Goal: Task Accomplishment & Management: Manage account settings

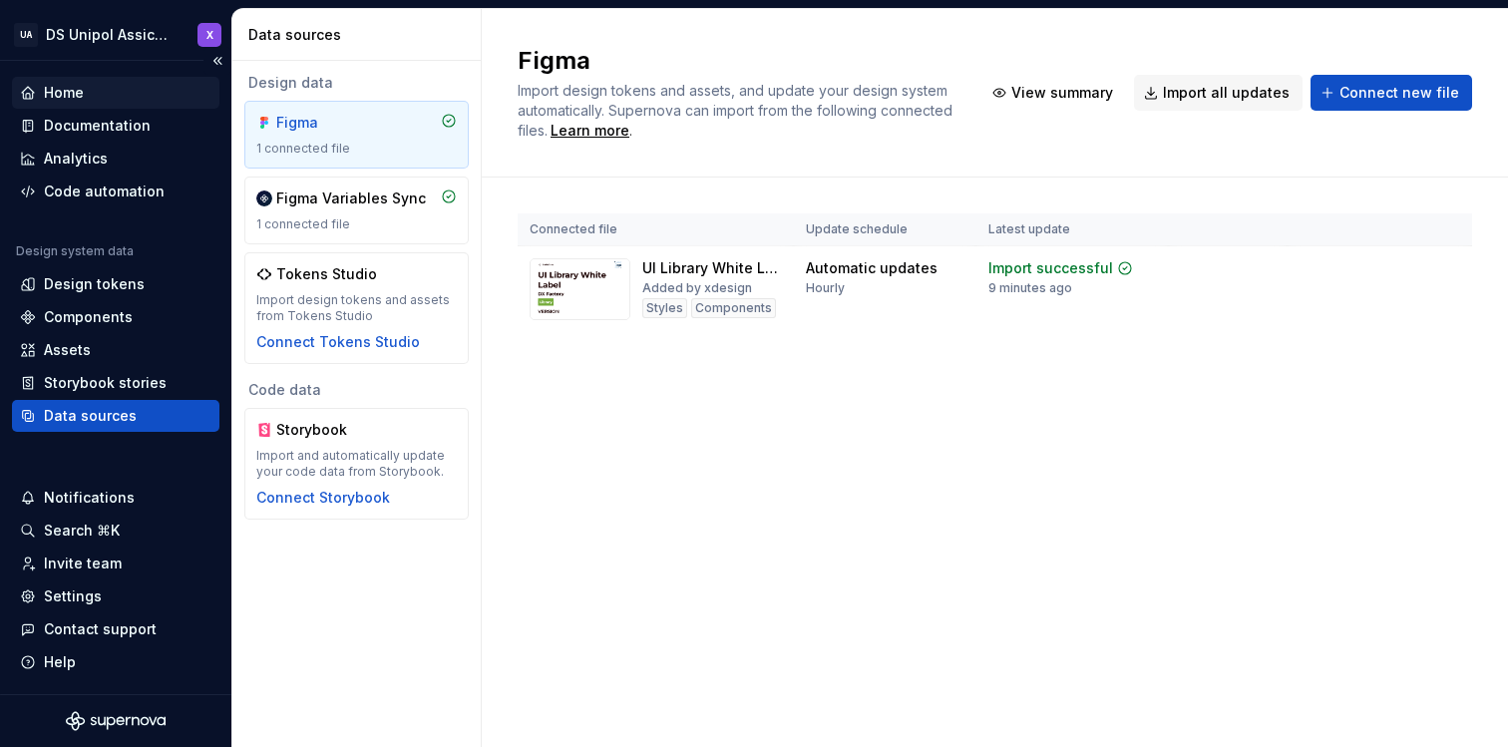
click at [76, 86] on div "Home" at bounding box center [64, 93] width 40 height 20
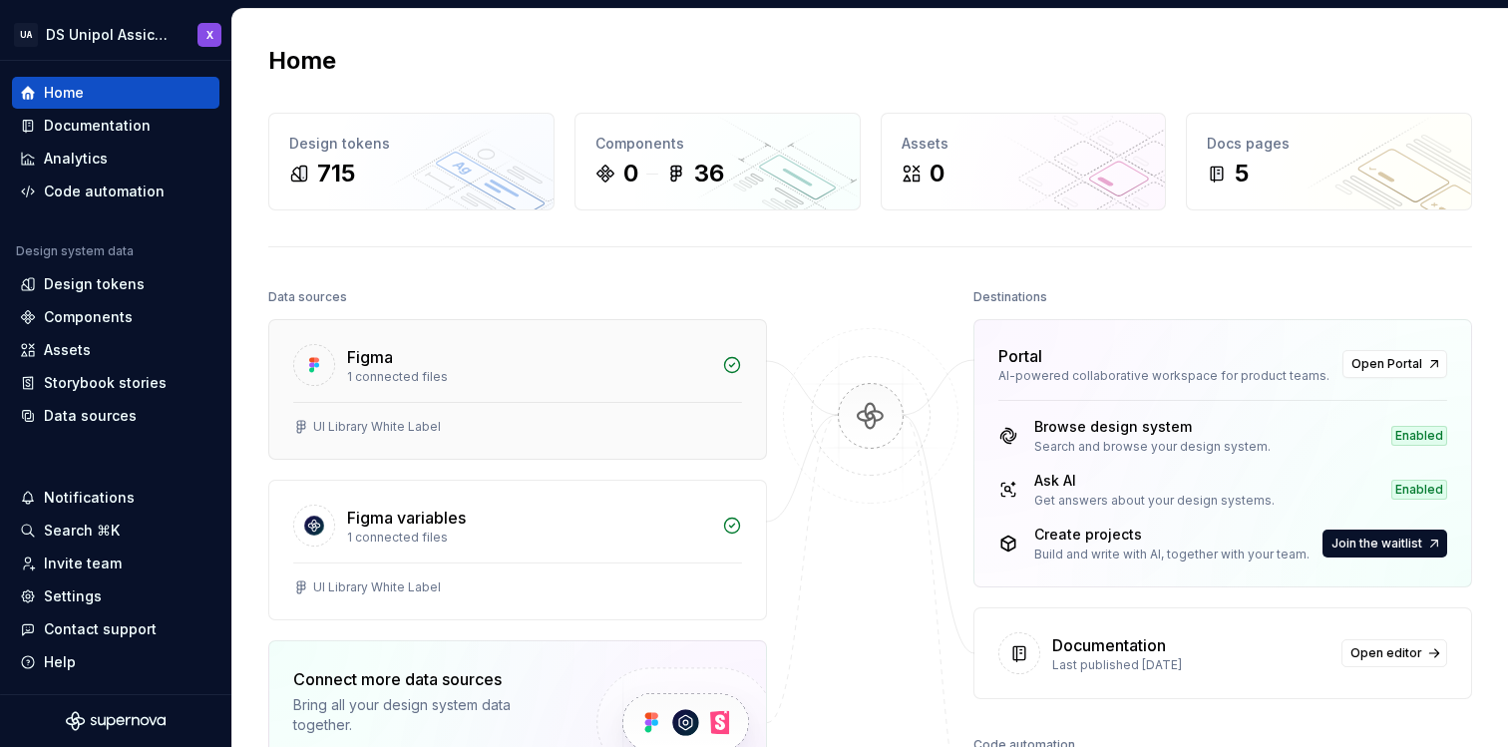
click at [563, 383] on div "1 connected files" at bounding box center [528, 377] width 363 height 16
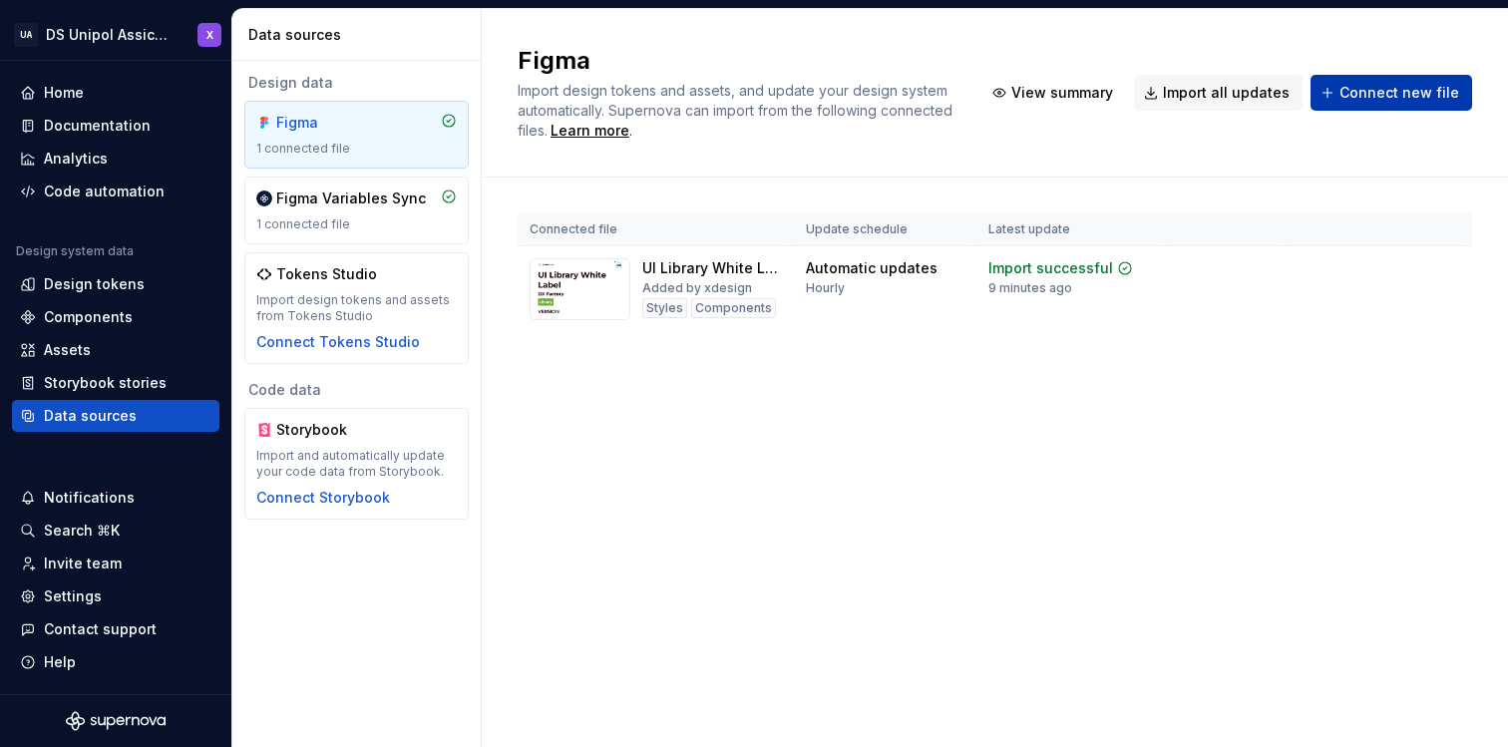
click at [1337, 92] on button "Connect new file" at bounding box center [1391, 93] width 162 height 36
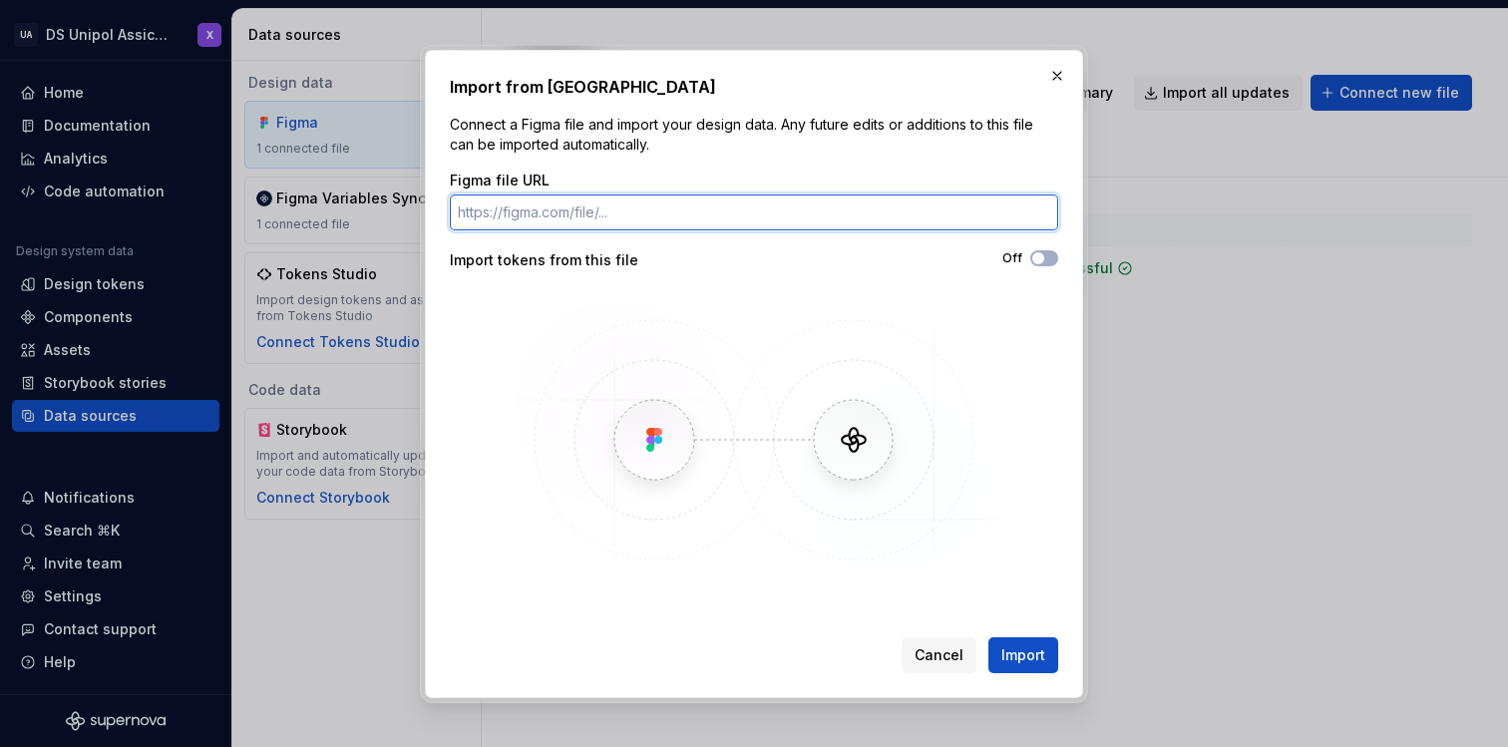
click at [639, 218] on input "Figma file URL" at bounding box center [754, 212] width 608 height 36
paste input "[URL][DOMAIN_NAME]"
type input "[URL][DOMAIN_NAME]"
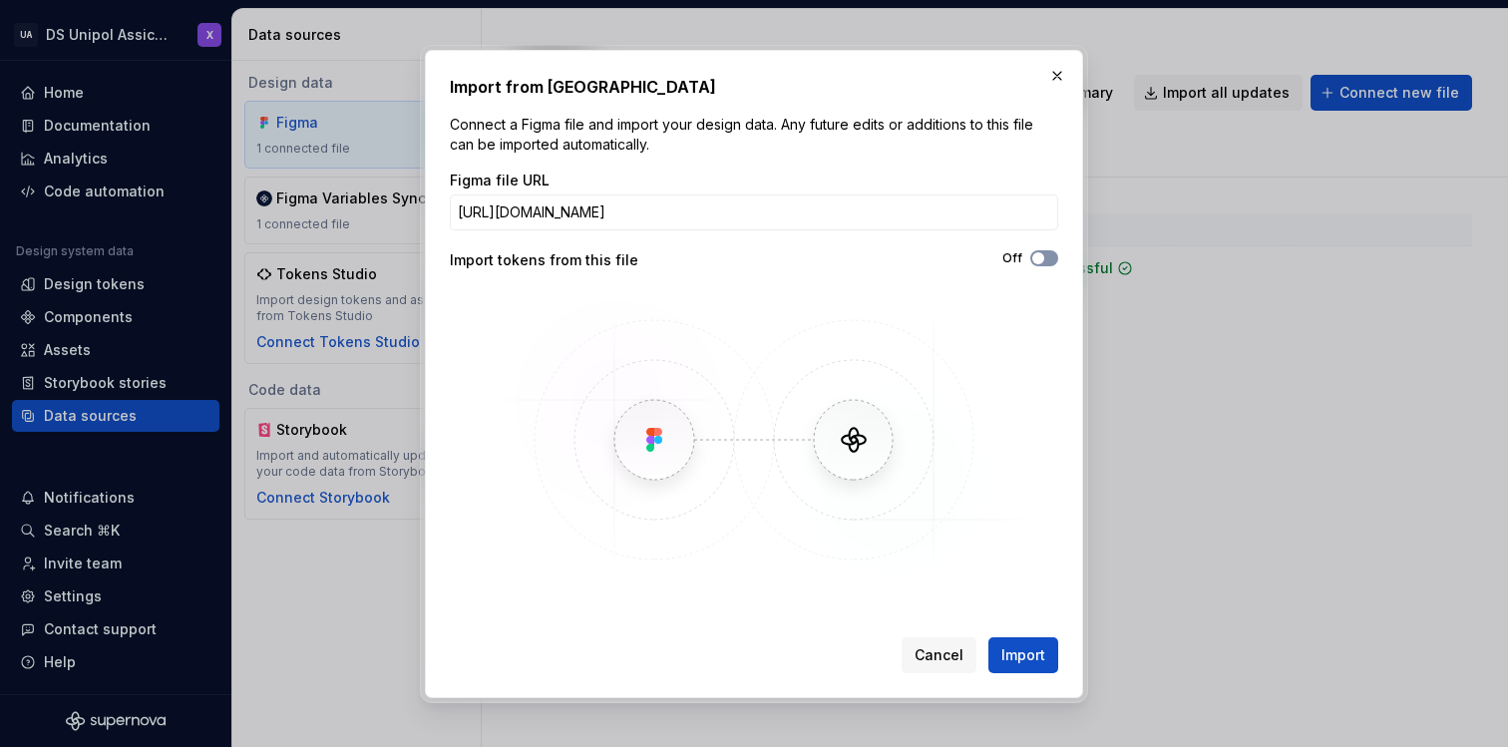
scroll to position [0, 0]
click at [1044, 260] on icon "button" at bounding box center [1038, 258] width 16 height 12
click at [1036, 648] on span "Import" at bounding box center [1023, 655] width 44 height 20
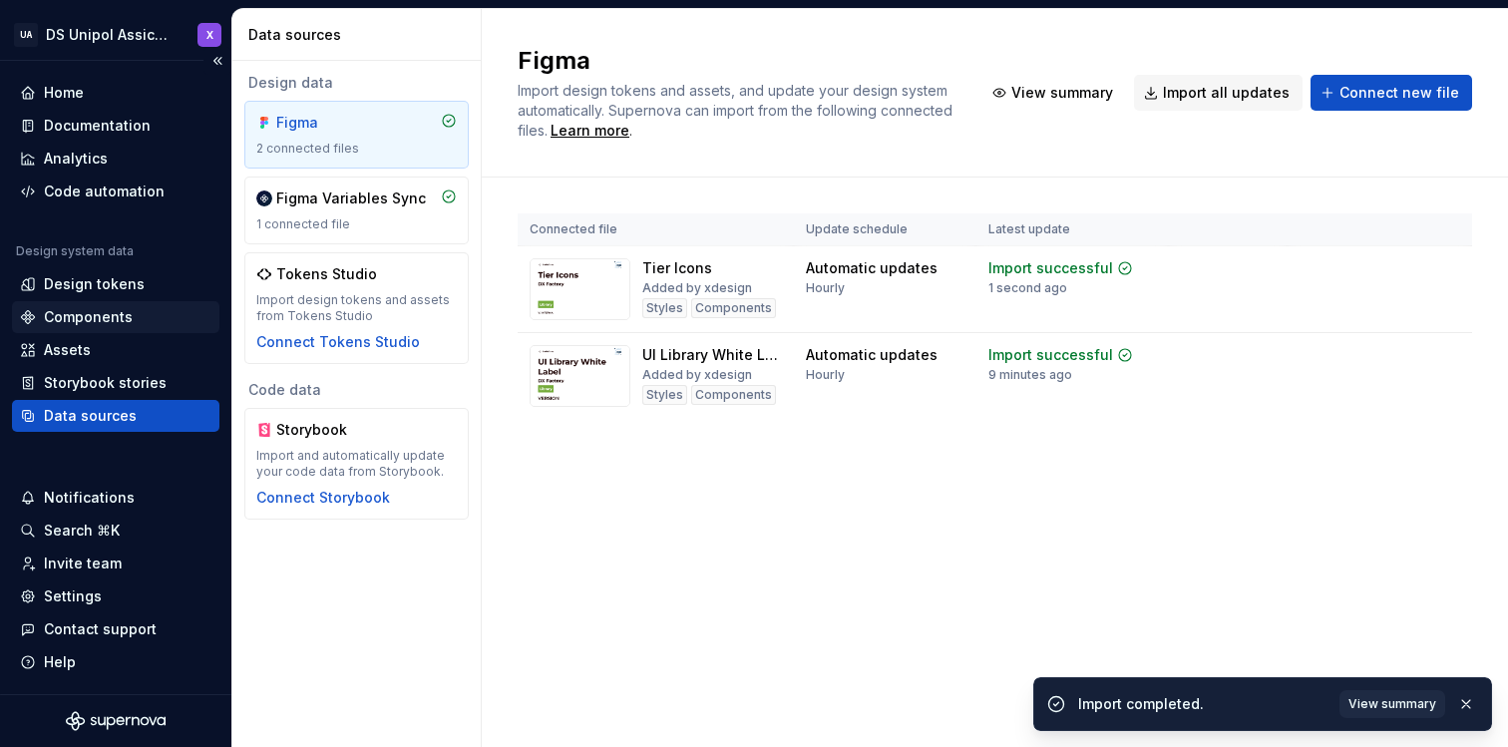
click at [112, 305] on div "Components" at bounding box center [115, 317] width 207 height 32
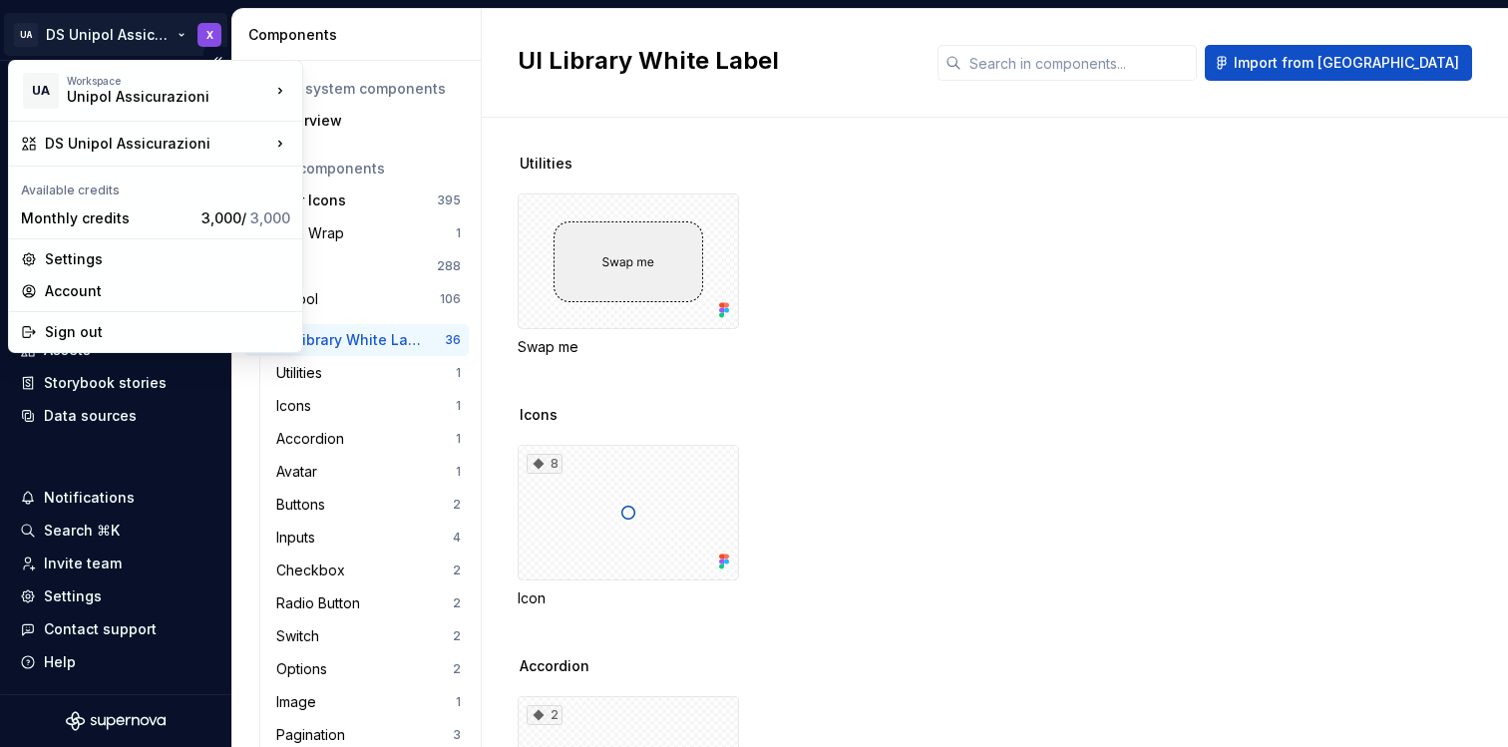
click at [182, 38] on html "UA DS Unipol Assicurazioni X Home Documentation Analytics Code automation Desig…" at bounding box center [754, 373] width 1508 height 747
click at [146, 293] on div "Account" at bounding box center [167, 291] width 245 height 20
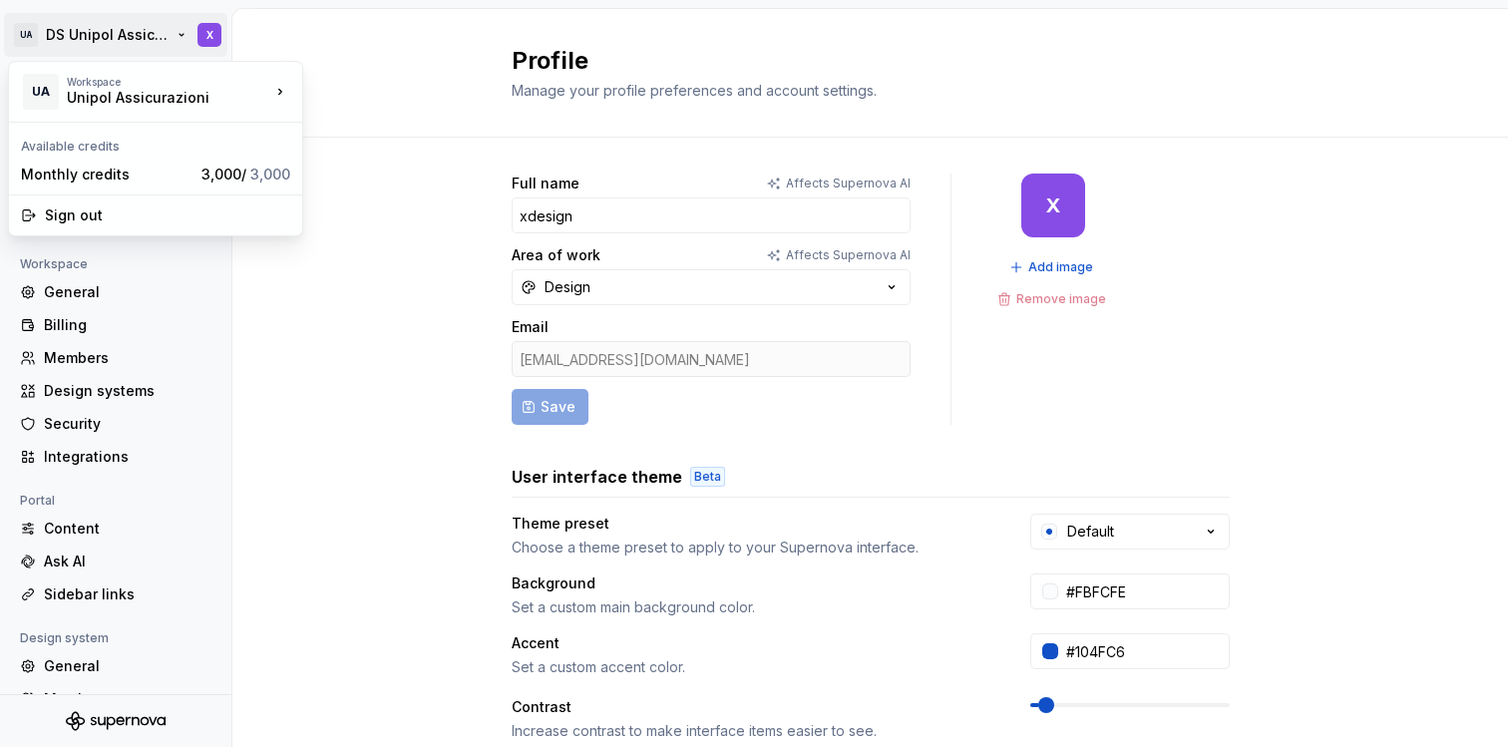
click at [197, 38] on html "UA DS Unipol Assicurazioni X Back Account Profile Authentication Notifications …" at bounding box center [754, 373] width 1508 height 747
click at [104, 206] on div "Sign out" at bounding box center [167, 215] width 245 height 20
